Goal: Task Accomplishment & Management: Manage account settings

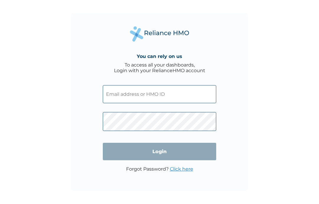
click at [121, 95] on input "text" at bounding box center [159, 94] width 113 height 18
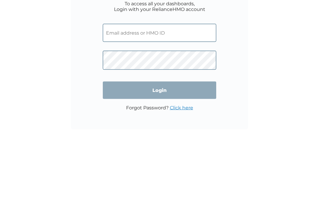
click at [144, 85] on input "text" at bounding box center [159, 94] width 113 height 18
click at [142, 85] on input "text" at bounding box center [159, 94] width 113 height 18
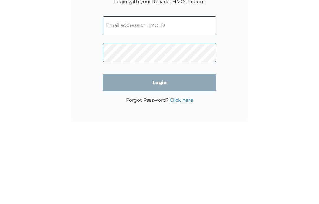
click at [131, 85] on input "text" at bounding box center [159, 94] width 113 height 18
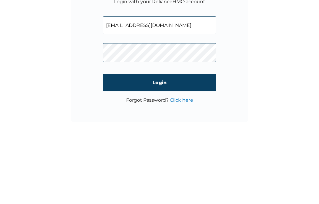
type input "lfatona@yahoo.com"
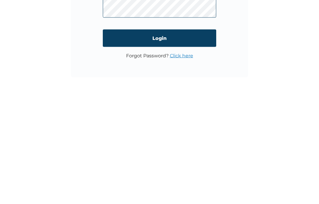
click at [159, 143] on input "Login" at bounding box center [159, 151] width 113 height 17
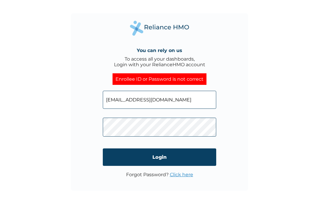
click at [161, 97] on input "lfatona@yahoo.com" at bounding box center [159, 100] width 113 height 18
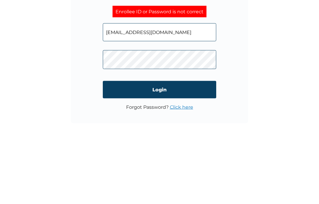
click at [166, 91] on input "lfatona@yahoo.com" at bounding box center [159, 100] width 113 height 18
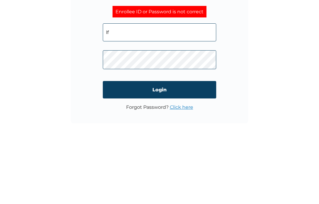
type input "l"
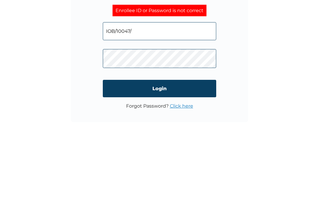
type input "IOB/10047/A"
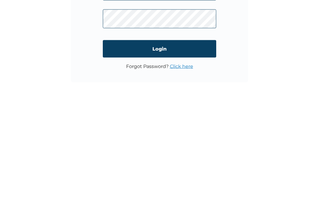
click at [161, 148] on input "Login" at bounding box center [159, 156] width 113 height 17
